Goal: Task Accomplishment & Management: Use online tool/utility

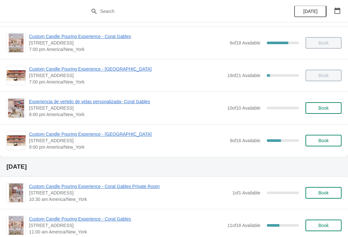
scroll to position [422, 0]
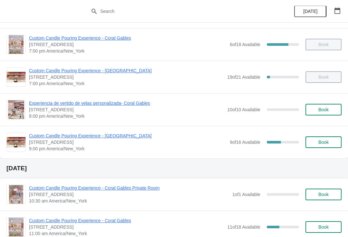
click at [131, 137] on span "Custom Candle Pouring Experience - [GEOGRAPHIC_DATA]" at bounding box center [127, 135] width 197 height 6
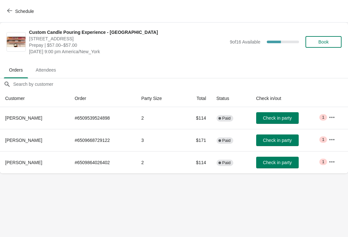
click at [282, 142] on span "Check in party" at bounding box center [277, 139] width 29 height 5
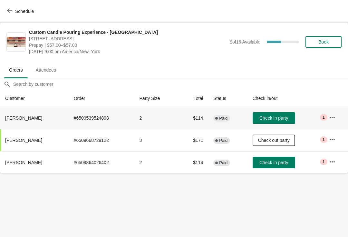
click at [149, 119] on td "2" at bounding box center [156, 118] width 44 height 22
click at [161, 168] on td "2" at bounding box center [156, 162] width 44 height 22
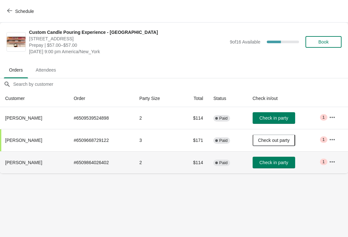
click at [284, 122] on button "Check in party" at bounding box center [273, 118] width 43 height 12
click at [199, 166] on td "$114" at bounding box center [193, 162] width 29 height 22
click at [335, 162] on icon "button" at bounding box center [331, 161] width 5 height 1
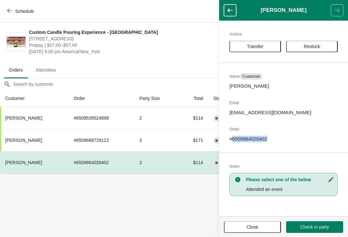
click at [248, 144] on div "Actions Transfer Restock Name Customer [PERSON_NAME] Email [EMAIL_ADDRESS][DOMA…" at bounding box center [283, 118] width 129 height 195
click at [246, 143] on div "Actions Transfer Restock Name Customer [PERSON_NAME] Email [EMAIL_ADDRESS][DOMA…" at bounding box center [283, 118] width 129 height 195
click at [249, 139] on p "# 6509864026402" at bounding box center [283, 139] width 108 height 6
click at [250, 137] on p "# 6509864026402" at bounding box center [283, 139] width 108 height 6
click at [249, 138] on p "# 6509864026402" at bounding box center [283, 139] width 108 height 6
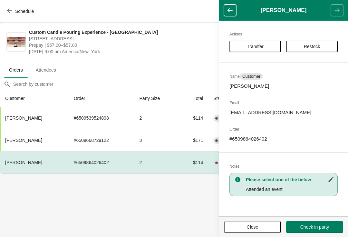
click at [261, 136] on p "# 6509864026402" at bounding box center [283, 139] width 108 height 6
copy p "6509864026402"
click at [11, 16] on button "Schedule" at bounding box center [21, 11] width 36 height 12
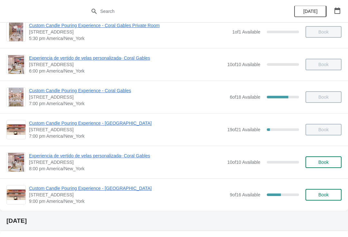
scroll to position [369, 0]
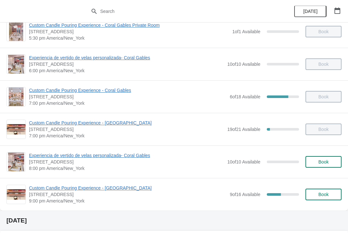
click at [128, 190] on span "Custom Candle Pouring Experience - [GEOGRAPHIC_DATA]" at bounding box center [127, 188] width 197 height 6
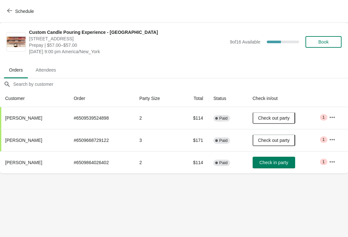
click at [281, 163] on span "Check in party" at bounding box center [273, 162] width 29 height 5
click at [261, 194] on body "Schedule Custom Candle Pouring Experience - [GEOGRAPHIC_DATA] [STREET_ADDRESS] …" at bounding box center [174, 118] width 348 height 237
